Goal: Task Accomplishment & Management: Use online tool/utility

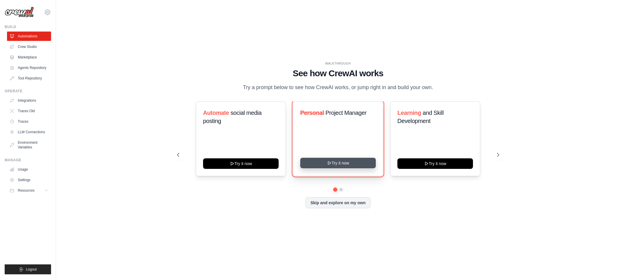
click at [334, 168] on button "Try it now" at bounding box center [338, 163] width 76 height 11
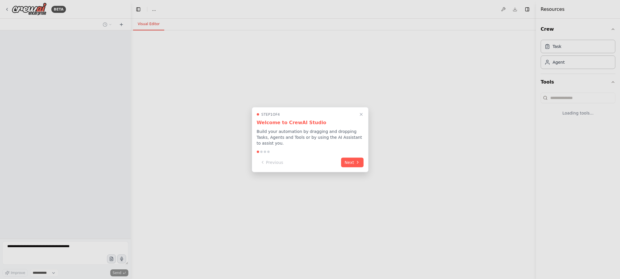
select select "****"
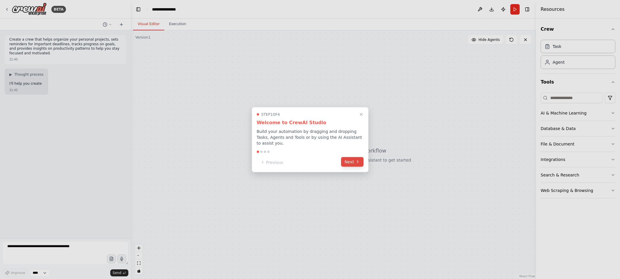
click at [347, 161] on button "Next" at bounding box center [352, 162] width 22 height 10
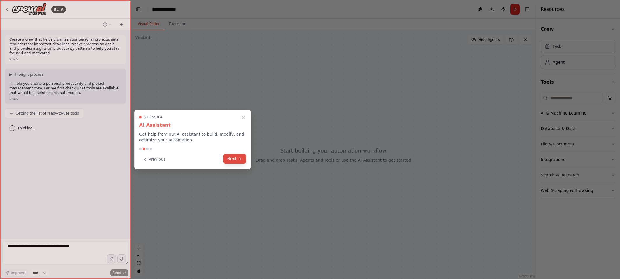
click at [235, 160] on button "Next" at bounding box center [234, 159] width 22 height 10
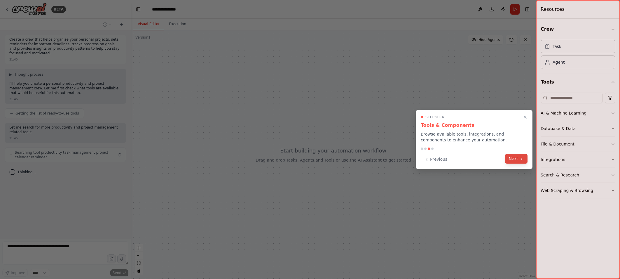
click at [515, 160] on button "Next" at bounding box center [516, 159] width 22 height 10
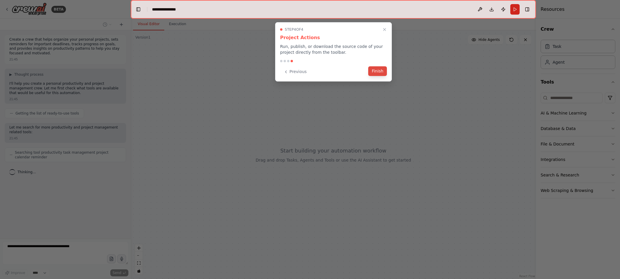
click at [376, 72] on button "Finish" at bounding box center [377, 71] width 19 height 10
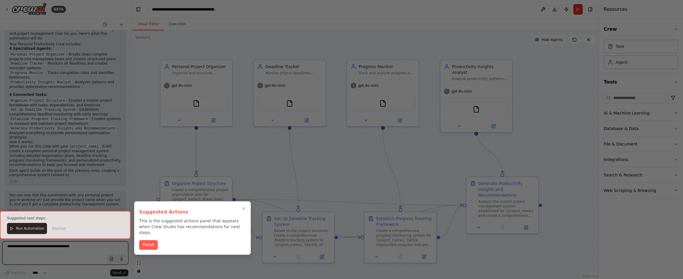
scroll to position [521, 0]
click at [146, 239] on button "Finish" at bounding box center [148, 244] width 19 height 10
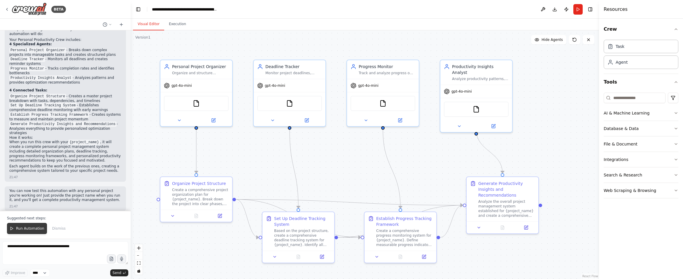
click at [34, 229] on span "Run Automation" at bounding box center [30, 228] width 28 height 5
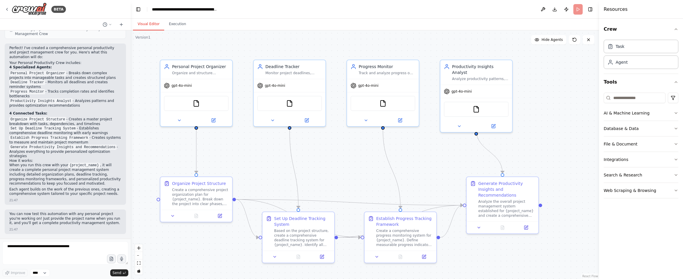
scroll to position [493, 0]
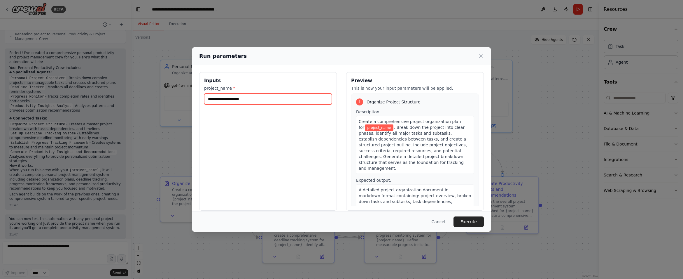
click at [297, 102] on input "project_name *" at bounding box center [268, 98] width 128 height 11
type input "**********"
click at [472, 218] on button "Execute" at bounding box center [469, 221] width 30 height 11
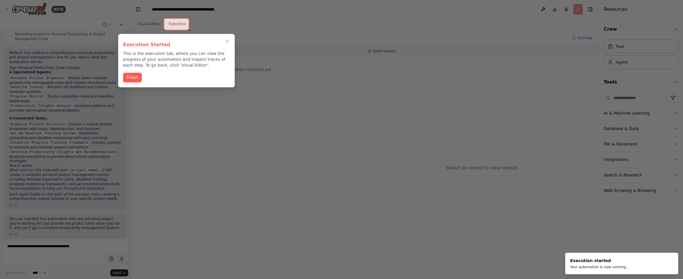
click at [128, 75] on button "Finish" at bounding box center [132, 78] width 19 height 10
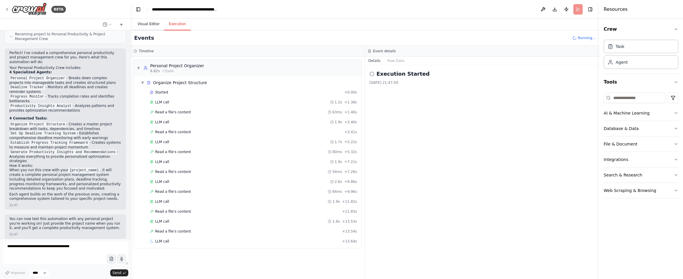
click at [145, 27] on button "Visual Editor" at bounding box center [148, 24] width 31 height 12
click at [177, 27] on button "Execution" at bounding box center [177, 24] width 27 height 12
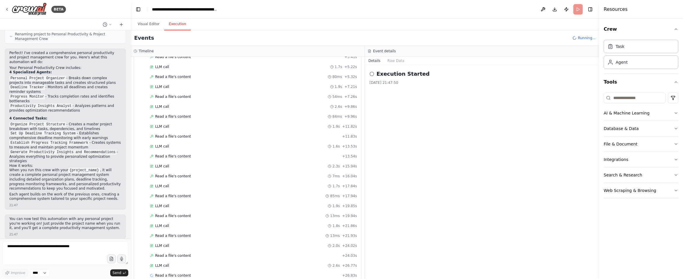
scroll to position [95, 0]
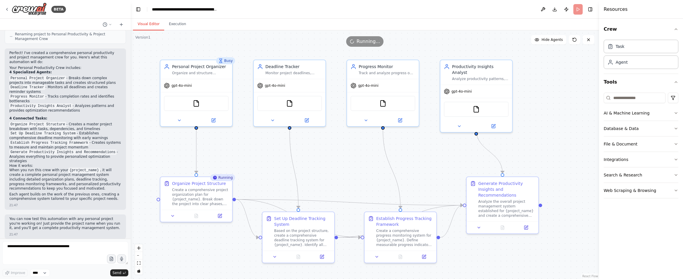
click at [149, 25] on button "Visual Editor" at bounding box center [148, 24] width 31 height 12
click at [197, 101] on img at bounding box center [196, 102] width 7 height 7
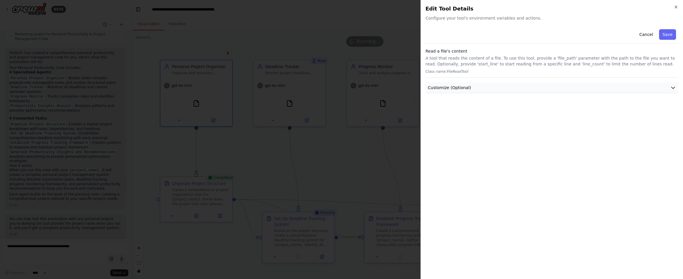
click at [620, 89] on button "Customize (Optional)" at bounding box center [552, 87] width 253 height 11
click at [620, 86] on button "Customize (Optional)" at bounding box center [552, 87] width 253 height 11
click at [620, 33] on div "Cancel Save" at bounding box center [552, 35] width 253 height 17
click at [620, 34] on button "Cancel" at bounding box center [646, 34] width 21 height 11
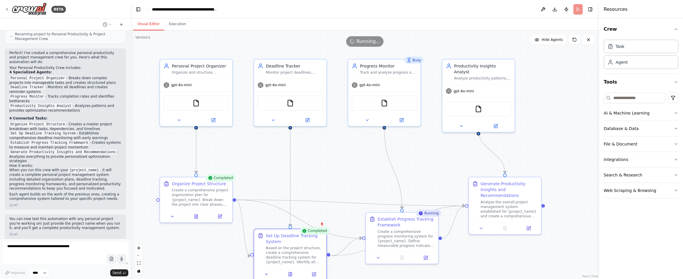
drag, startPoint x: 300, startPoint y: 216, endPoint x: 293, endPoint y: 232, distance: 17.5
click at [293, 233] on div "Set Up Deadline Tracking System" at bounding box center [294, 239] width 57 height 12
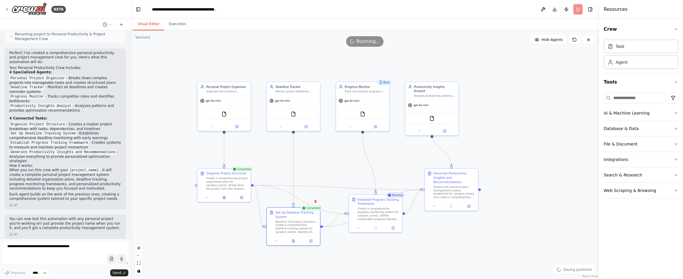
drag, startPoint x: 356, startPoint y: 182, endPoint x: 346, endPoint y: 163, distance: 21.3
click at [346, 163] on div ".deletable-edge-delete-btn { width: 20px; height: 20px; border: 0px solid #ffff…" at bounding box center [365, 154] width 469 height 248
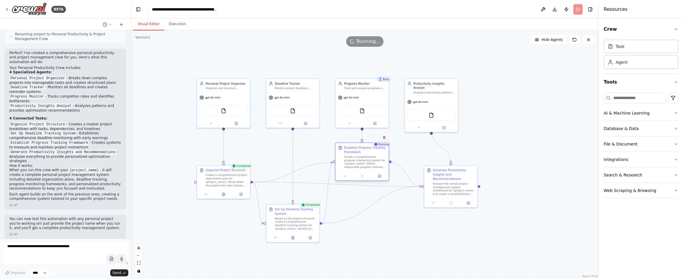
drag, startPoint x: 373, startPoint y: 197, endPoint x: 361, endPoint y: 150, distance: 48.5
click at [361, 150] on div "Establish Progress Tracking Framework" at bounding box center [365, 149] width 42 height 9
drag, startPoint x: 446, startPoint y: 181, endPoint x: 429, endPoint y: 199, distance: 24.4
click at [429, 199] on div "Analyze the overall project management system established for {project_name} an…" at bounding box center [439, 205] width 42 height 14
click at [525, 197] on div ".deletable-edge-delete-btn { width: 20px; height: 20px; border: 0px solid #ffff…" at bounding box center [365, 154] width 469 height 248
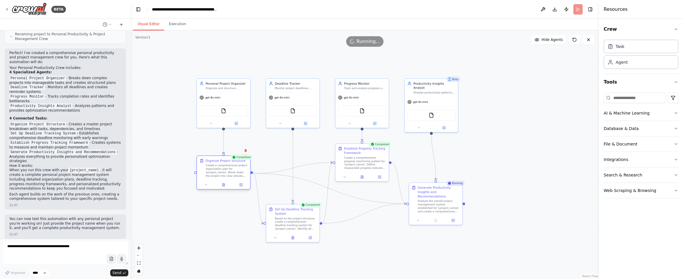
drag, startPoint x: 228, startPoint y: 179, endPoint x: 228, endPoint y: 169, distance: 9.3
click at [228, 169] on div "Create a comprehensive project organization plan for {project_name}. Break down…" at bounding box center [227, 170] width 42 height 14
click at [202, 210] on div ".deletable-edge-delete-btn { width: 20px; height: 20px; border: 0px solid #ffff…" at bounding box center [365, 154] width 469 height 248
click at [206, 186] on icon at bounding box center [207, 185] width 4 height 4
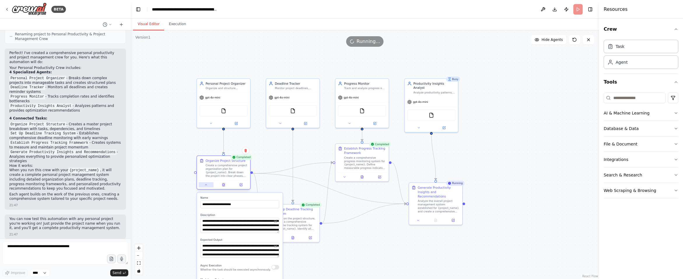
click at [206, 186] on icon at bounding box center [207, 185] width 4 height 4
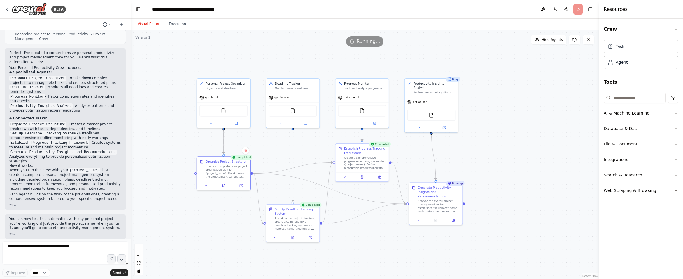
click at [190, 200] on div ".deletable-edge-delete-btn { width: 20px; height: 20px; border: 0px solid #ffff…" at bounding box center [365, 154] width 469 height 248
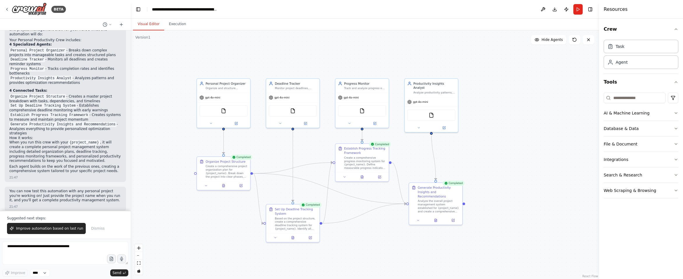
scroll to position [521, 0]
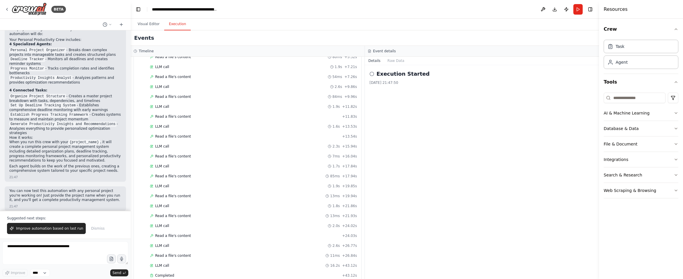
click at [176, 26] on button "Execution" at bounding box center [177, 24] width 27 height 12
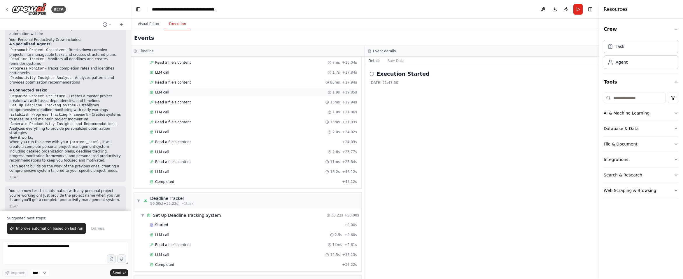
scroll to position [188, 0]
click at [588, 11] on button "Toggle Right Sidebar" at bounding box center [590, 9] width 8 height 8
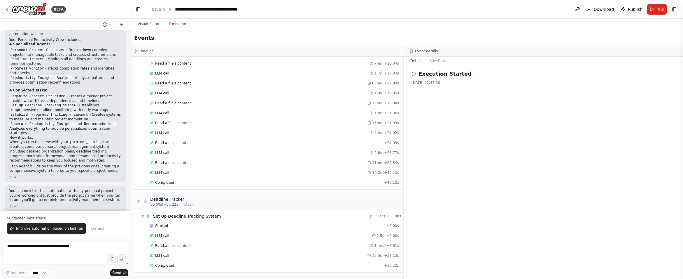
click at [620, 11] on button "Toggle Right Sidebar" at bounding box center [674, 9] width 8 height 8
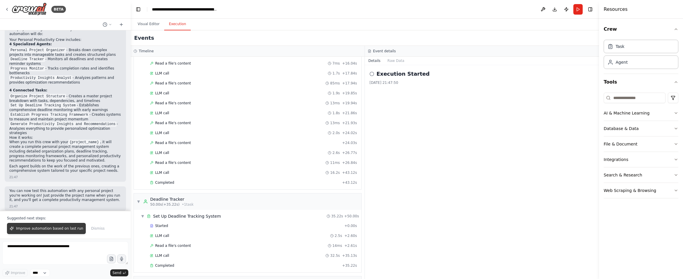
click at [28, 230] on span "Improve automation based on last run" at bounding box center [49, 228] width 67 height 5
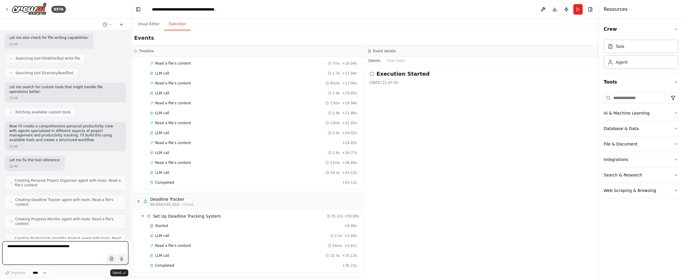
scroll to position [0, 0]
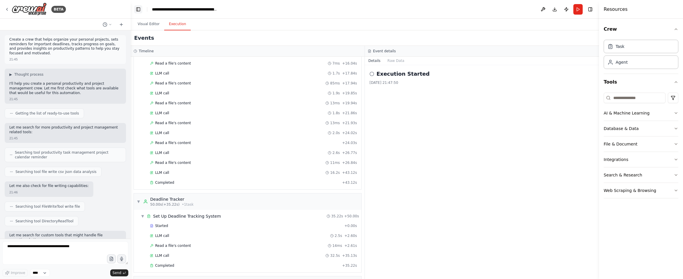
click at [139, 13] on button "Toggle Left Sidebar" at bounding box center [138, 9] width 8 height 8
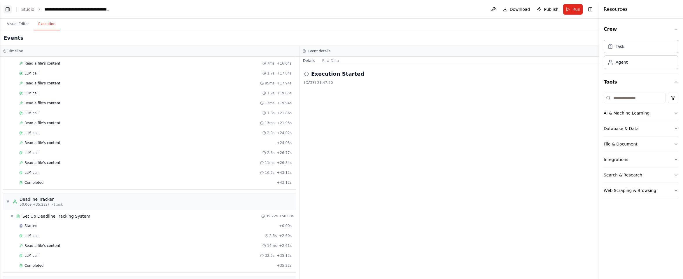
click at [9, 11] on button "Toggle Left Sidebar" at bounding box center [8, 9] width 8 height 8
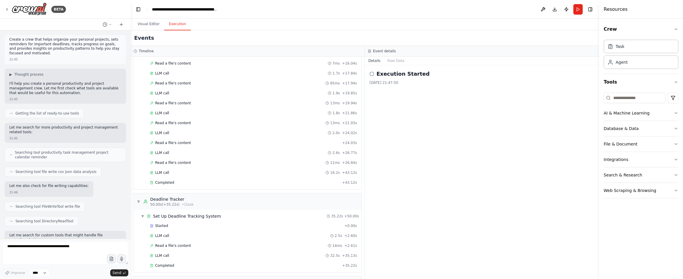
click at [181, 12] on header "**********" at bounding box center [365, 9] width 469 height 19
click at [181, 9] on div "**********" at bounding box center [185, 9] width 66 height 6
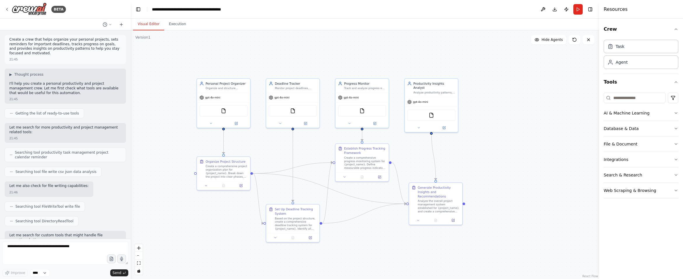
click at [154, 22] on button "Visual Editor" at bounding box center [148, 24] width 31 height 12
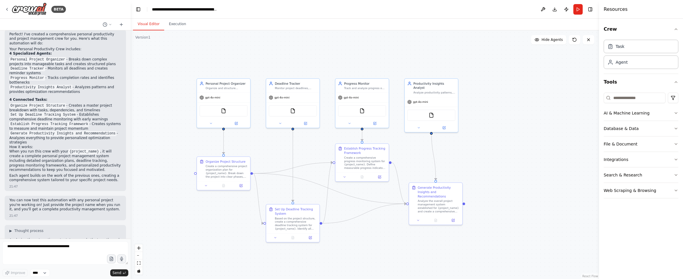
scroll to position [757, 0]
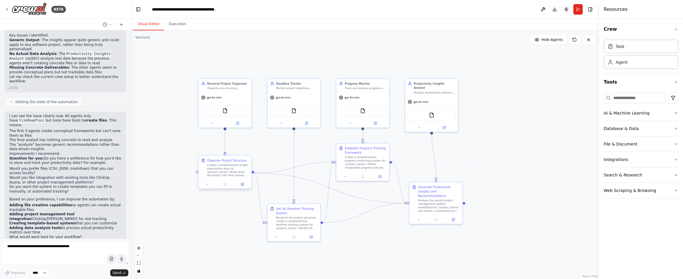
click at [219, 171] on div "Create a comprehensive project organization plan for {project_name}. Break down…" at bounding box center [228, 170] width 42 height 14
click at [620, 145] on button "File & Document" at bounding box center [641, 143] width 75 height 15
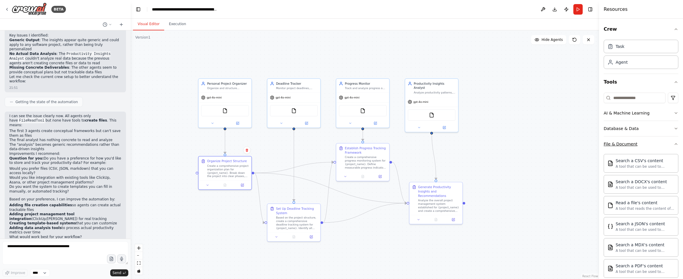
click at [620, 145] on button "File & Document" at bounding box center [641, 143] width 75 height 15
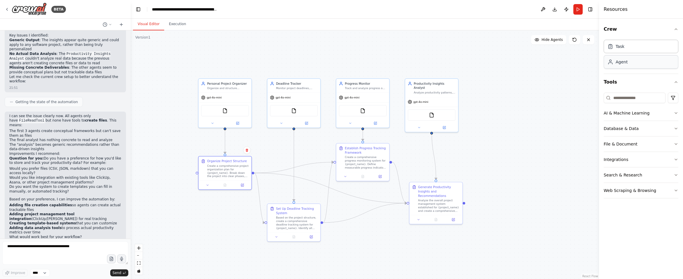
click at [620, 64] on div "Agent" at bounding box center [641, 61] width 75 height 13
click at [620, 49] on div "Task" at bounding box center [641, 45] width 75 height 13
click at [620, 50] on div "Task" at bounding box center [641, 45] width 75 height 13
click at [570, 123] on div ".deletable-edge-delete-btn { width: 20px; height: 20px; border: 0px solid #ffff…" at bounding box center [365, 154] width 469 height 248
click at [583, 97] on div "Goal of the agent" at bounding box center [577, 96] width 42 height 4
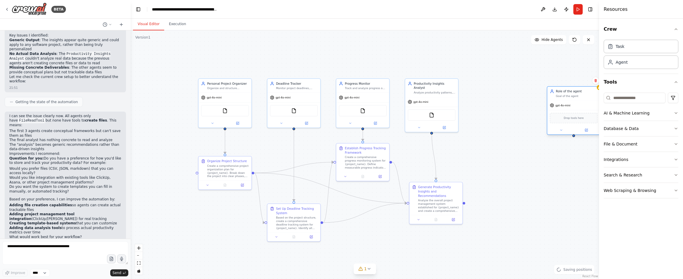
click at [587, 95] on div "Goal of the agent" at bounding box center [577, 96] width 42 height 4
click at [595, 80] on icon at bounding box center [596, 80] width 2 height 3
click at [577, 81] on button "Confirm" at bounding box center [579, 80] width 21 height 7
click at [547, 82] on div ".deletable-edge-delete-btn { width: 20px; height: 20px; border: 0px solid #ffff…" at bounding box center [365, 154] width 469 height 248
click at [429, 90] on div "Analyze productivity patterns, identify peak performance times, detect ineffici…" at bounding box center [435, 92] width 42 height 4
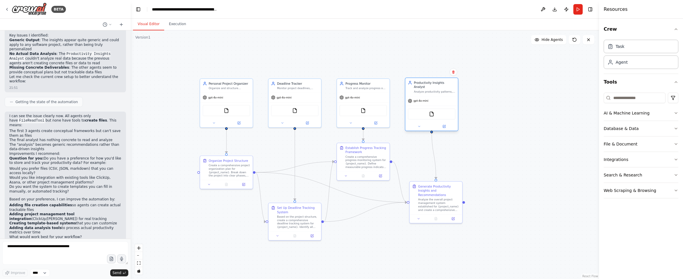
click at [429, 90] on div "Analyze productivity patterns, identify peak performance times, detect ineffici…" at bounding box center [434, 92] width 41 height 4
click at [429, 90] on div "Analyze productivity patterns, identify peak performance times, detect ineffici…" at bounding box center [435, 92] width 42 height 4
click at [444, 124] on icon at bounding box center [445, 126] width 4 height 4
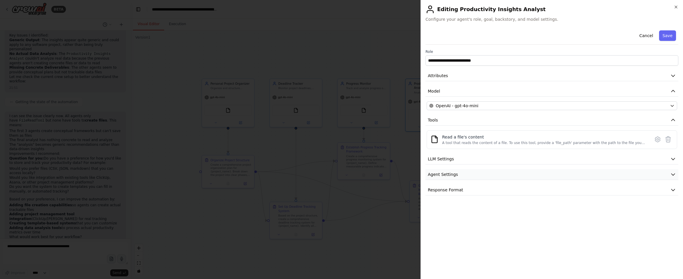
click at [438, 171] on span "Agent Settings" at bounding box center [443, 174] width 30 height 6
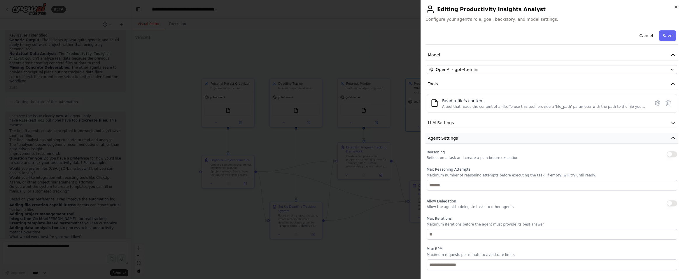
scroll to position [82, 0]
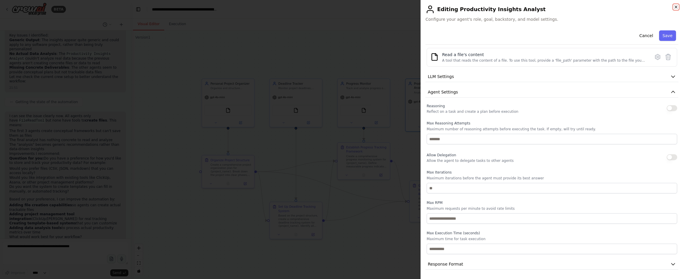
click at [620, 5] on icon "button" at bounding box center [676, 7] width 5 height 5
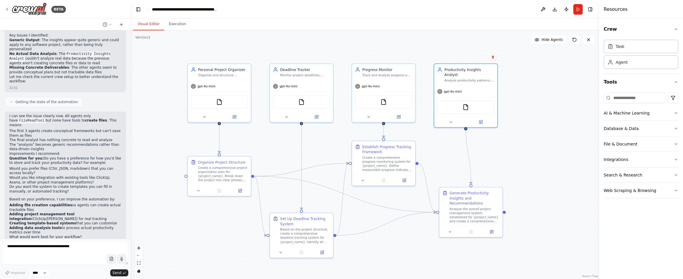
drag, startPoint x: 468, startPoint y: 142, endPoint x: 512, endPoint y: 140, distance: 44.1
click at [512, 140] on div ".deletable-edge-delete-btn { width: 20px; height: 20px; border: 0px solid #ffff…" at bounding box center [365, 154] width 469 height 248
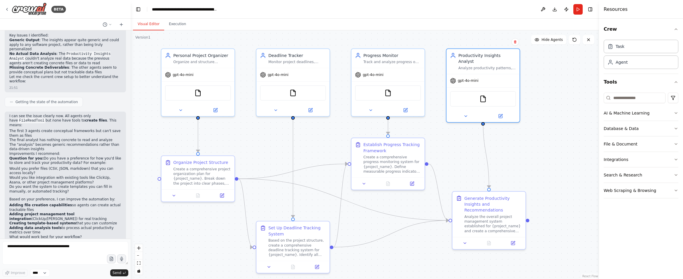
drag, startPoint x: 490, startPoint y: 139, endPoint x: 509, endPoint y: 136, distance: 18.7
click at [509, 136] on div ".deletable-edge-delete-btn { width: 20px; height: 20px; border: 0px solid #ffff…" at bounding box center [365, 154] width 469 height 248
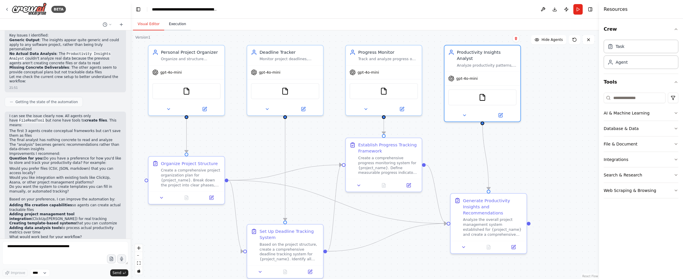
click at [174, 23] on button "Execution" at bounding box center [177, 24] width 27 height 12
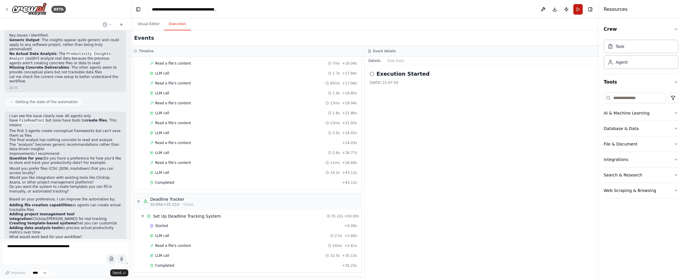
click at [577, 11] on button "Run" at bounding box center [578, 9] width 9 height 11
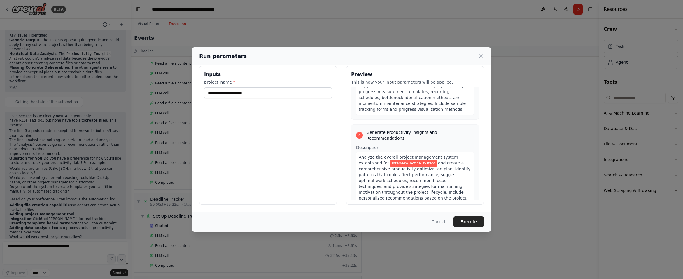
scroll to position [428, 0]
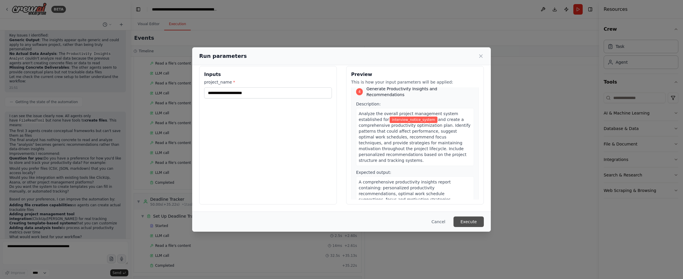
click at [467, 219] on button "Execute" at bounding box center [469, 221] width 30 height 11
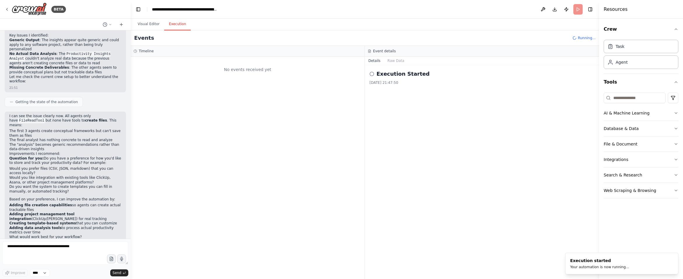
scroll to position [0, 0]
click at [395, 58] on button "Raw Data" at bounding box center [396, 61] width 24 height 8
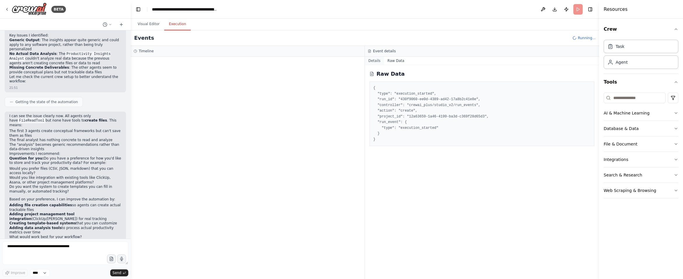
click at [378, 60] on button "Details" at bounding box center [374, 61] width 19 height 8
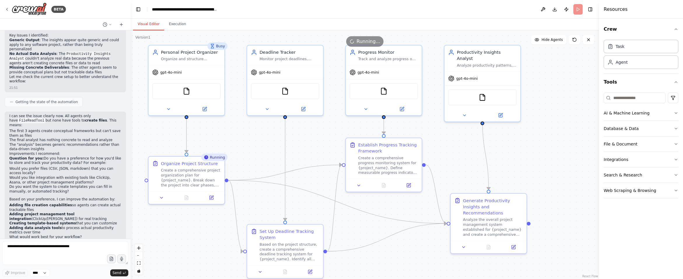
click at [150, 24] on button "Visual Editor" at bounding box center [148, 24] width 31 height 12
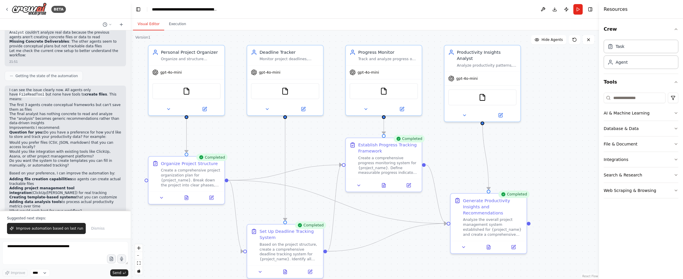
scroll to position [784, 0]
click at [195, 92] on div "FileReadTool" at bounding box center [186, 90] width 69 height 16
click at [207, 109] on icon at bounding box center [204, 107] width 5 height 5
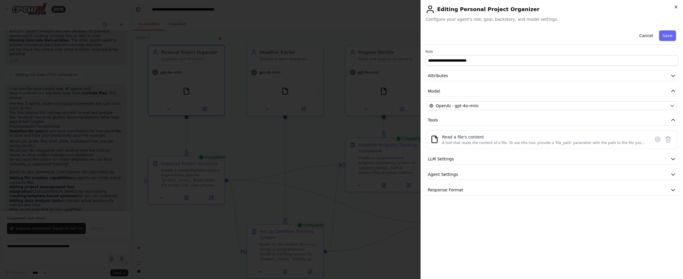
click at [620, 7] on icon "button" at bounding box center [676, 7] width 5 height 5
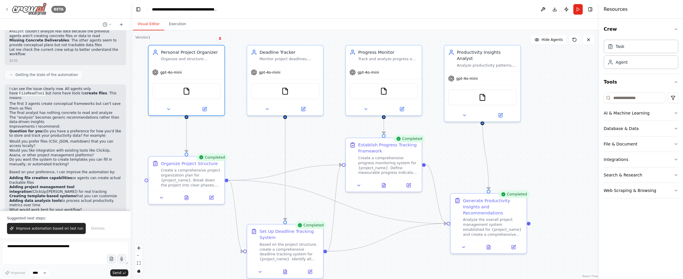
click at [7, 10] on icon at bounding box center [7, 9] width 5 height 5
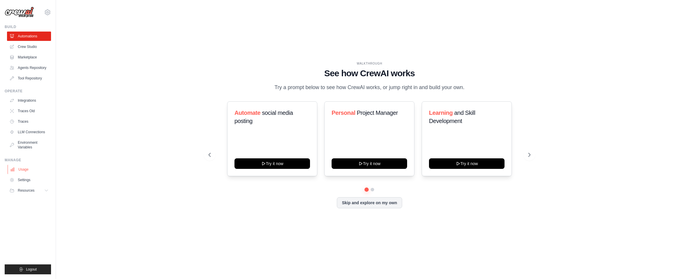
click at [37, 165] on link "Usage" at bounding box center [30, 169] width 44 height 9
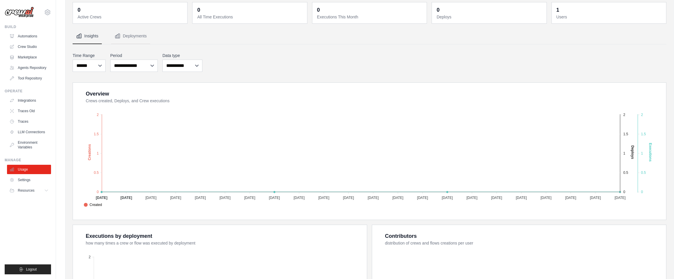
scroll to position [31, 0]
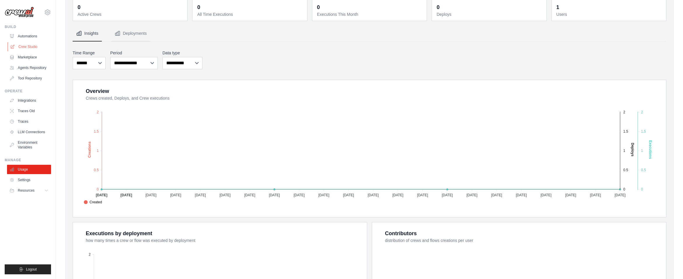
click at [33, 49] on link "Crew Studio" at bounding box center [30, 46] width 44 height 9
